Goal: Find specific page/section: Find specific page/section

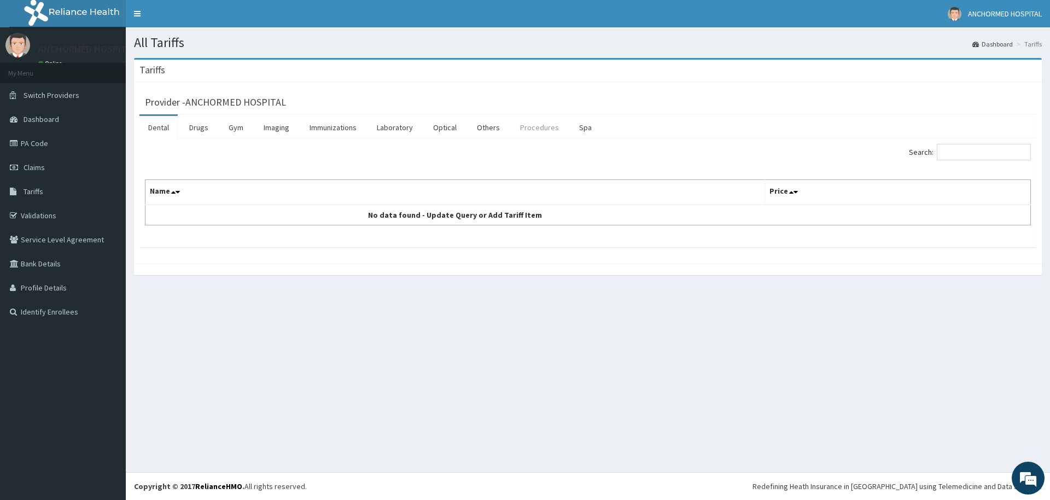
click at [543, 125] on link "Procedures" at bounding box center [539, 127] width 56 height 23
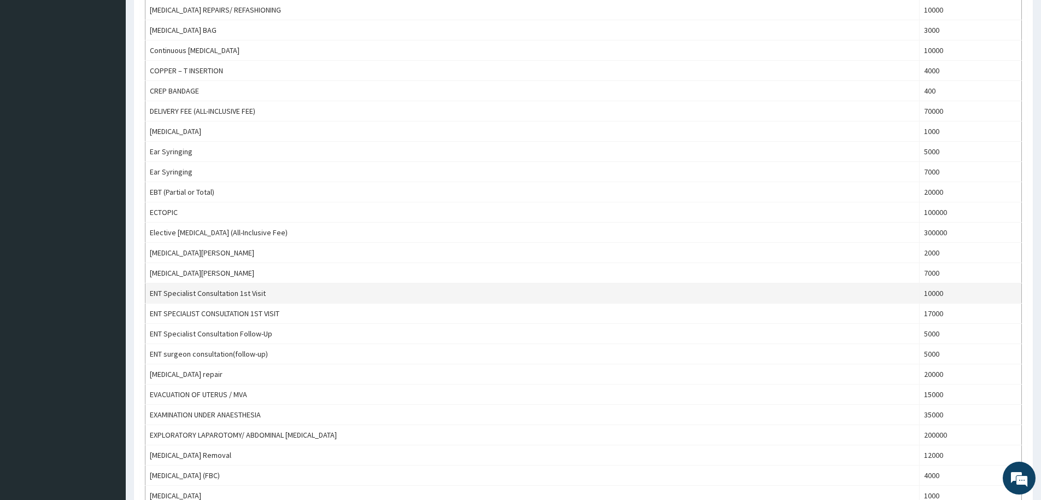
scroll to position [839, 0]
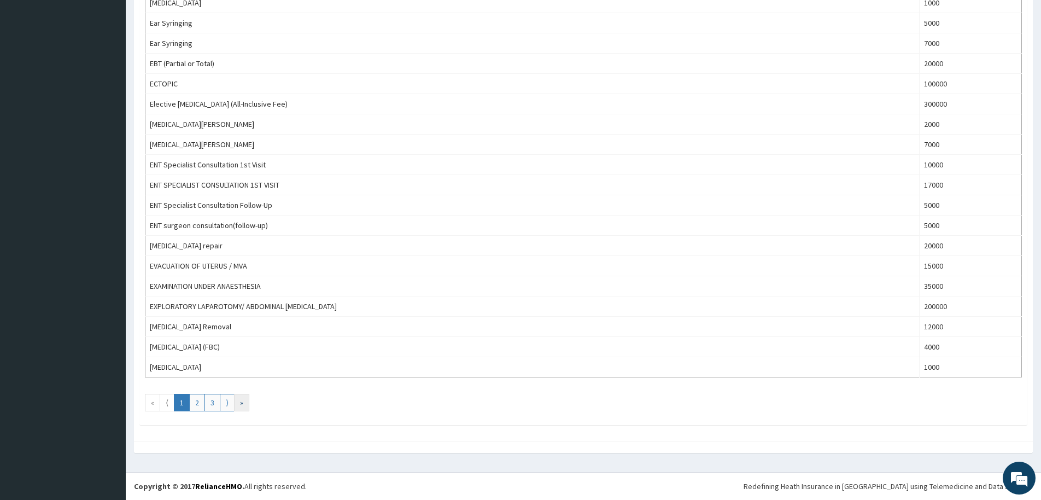
click at [239, 406] on link "»" at bounding box center [241, 402] width 15 height 17
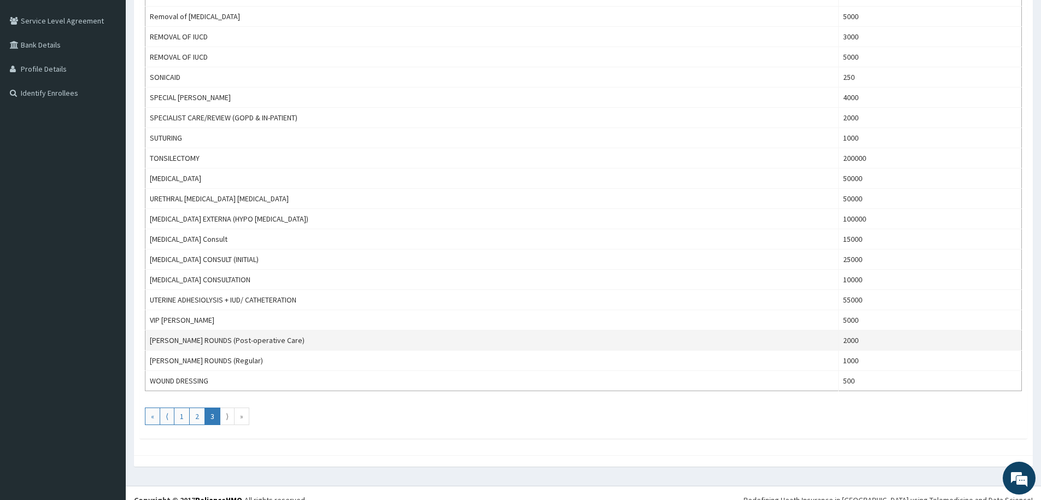
scroll to position [232, 0]
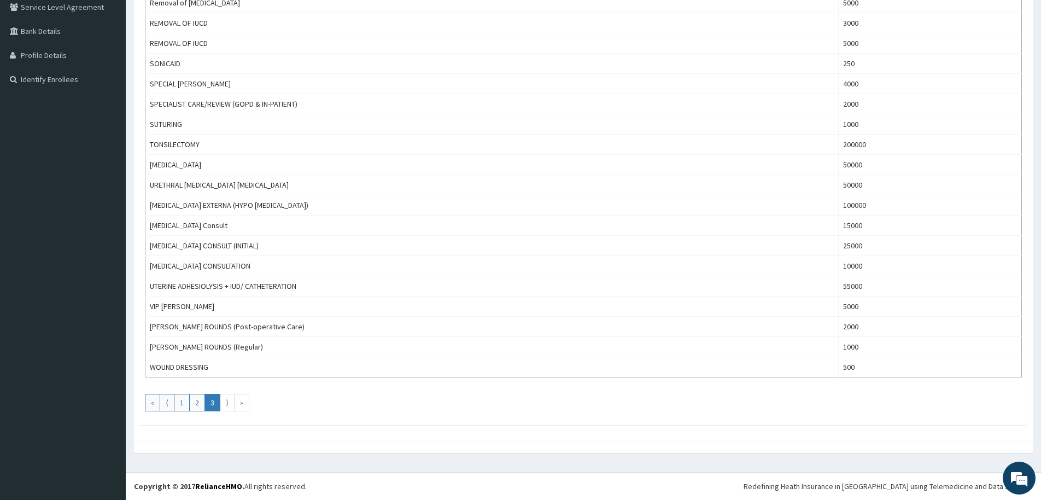
click at [229, 407] on link "⟩" at bounding box center [227, 402] width 15 height 17
click at [200, 405] on link "2" at bounding box center [197, 402] width 16 height 17
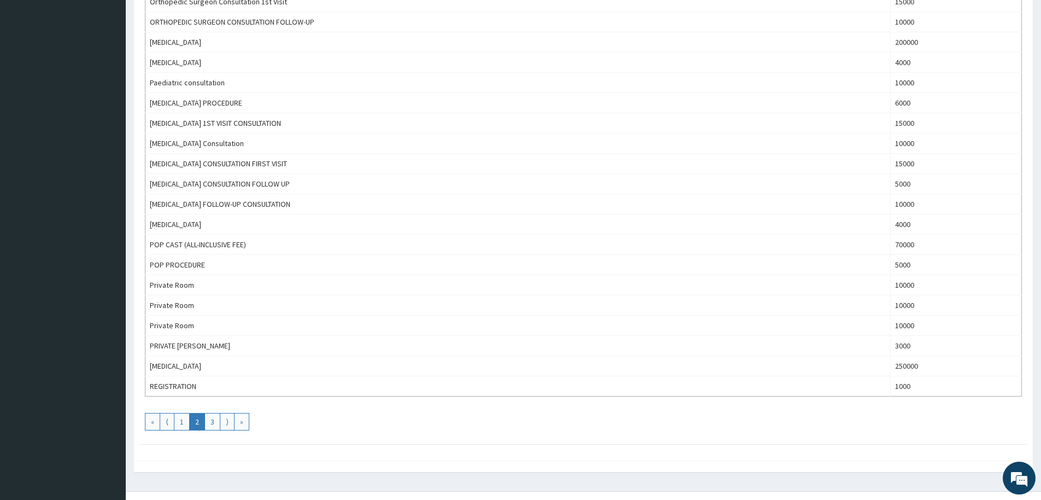
scroll to position [839, 0]
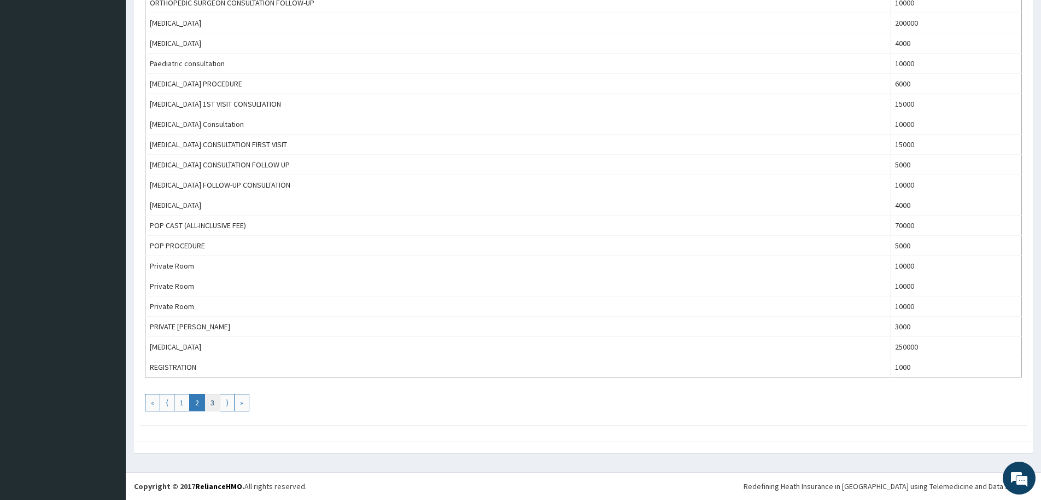
click at [214, 406] on link "3" at bounding box center [212, 402] width 16 height 17
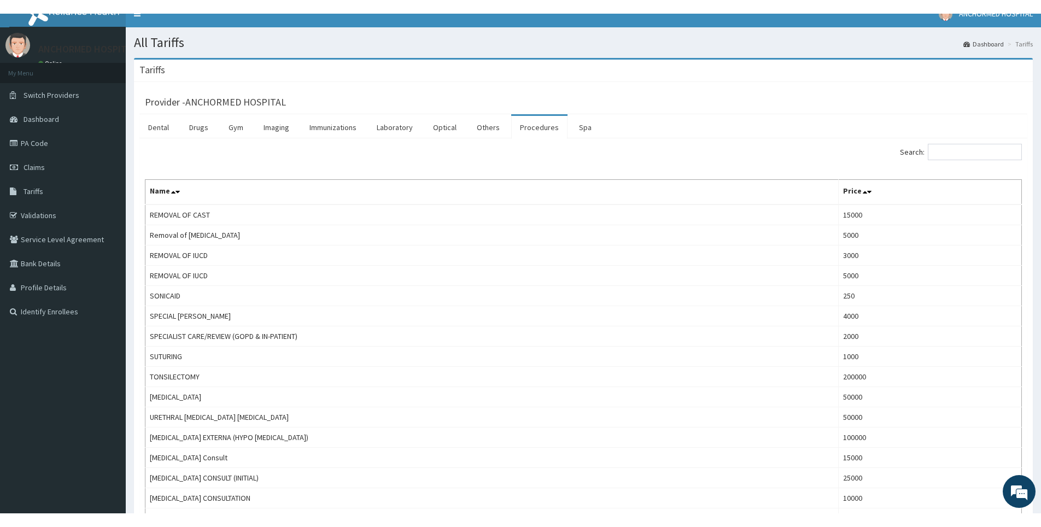
scroll to position [0, 0]
